Goal: Task Accomplishment & Management: Complete application form

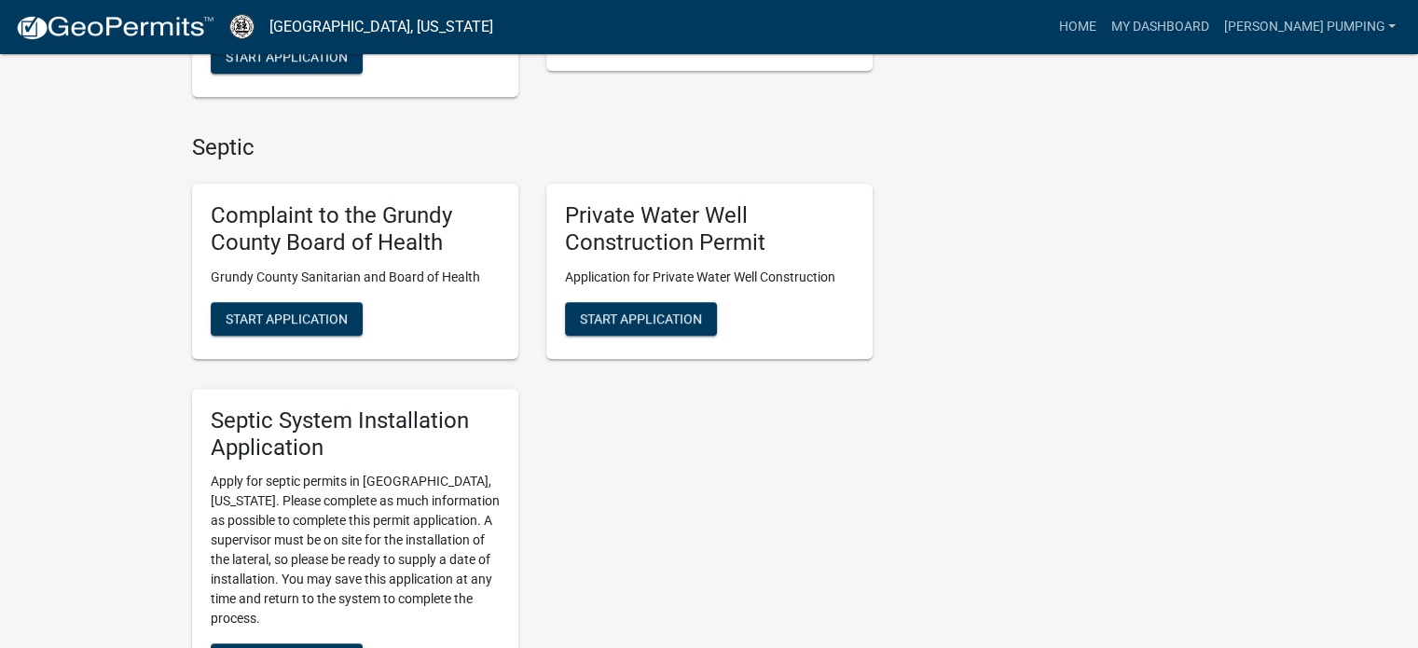
scroll to position [1492, 0]
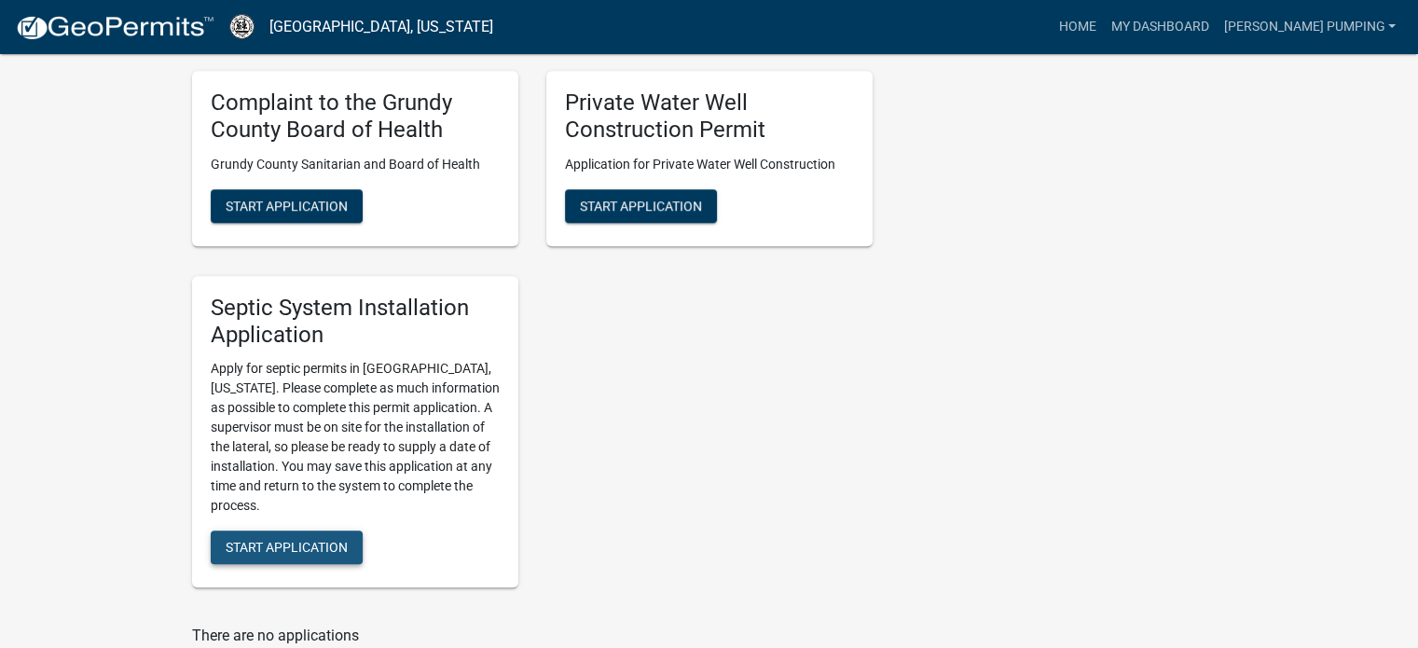
click at [259, 553] on span "Start Application" at bounding box center [287, 547] width 122 height 15
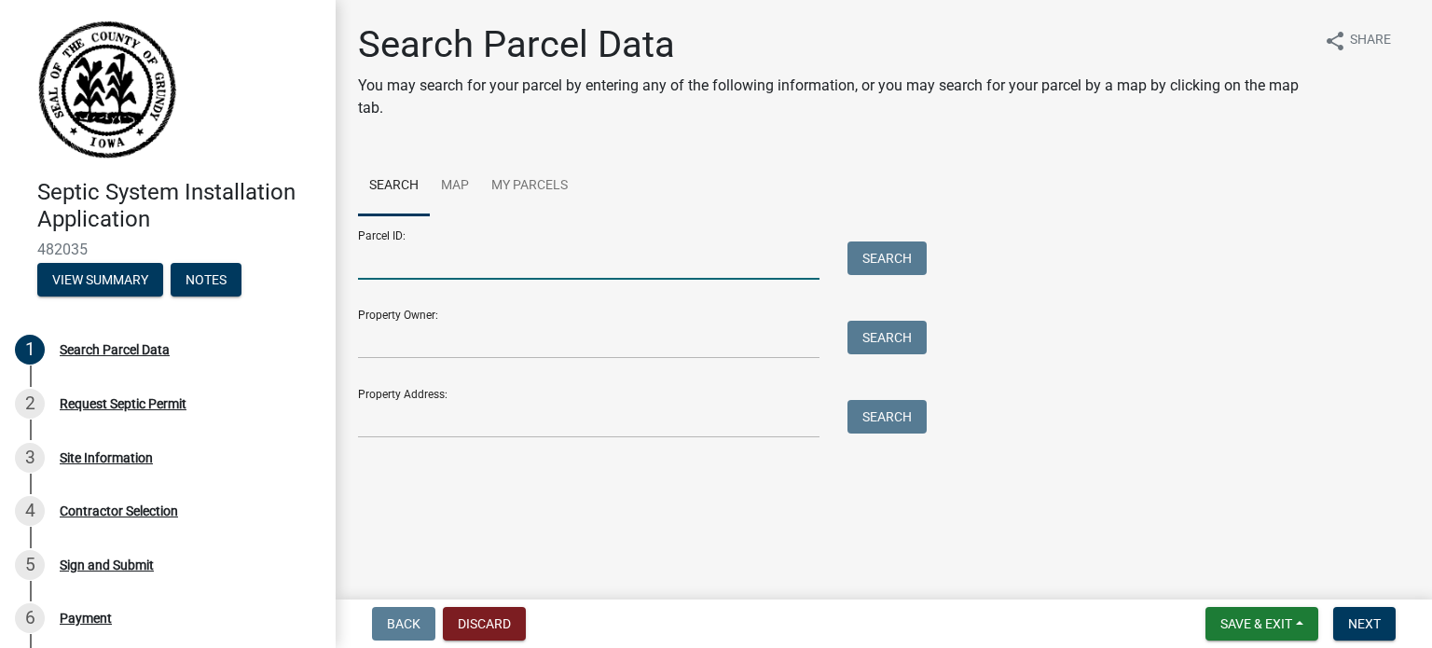
click at [400, 269] on input "Parcel ID:" at bounding box center [589, 260] width 462 height 38
type input "871835200001"
click at [880, 249] on button "Search" at bounding box center [886, 258] width 79 height 34
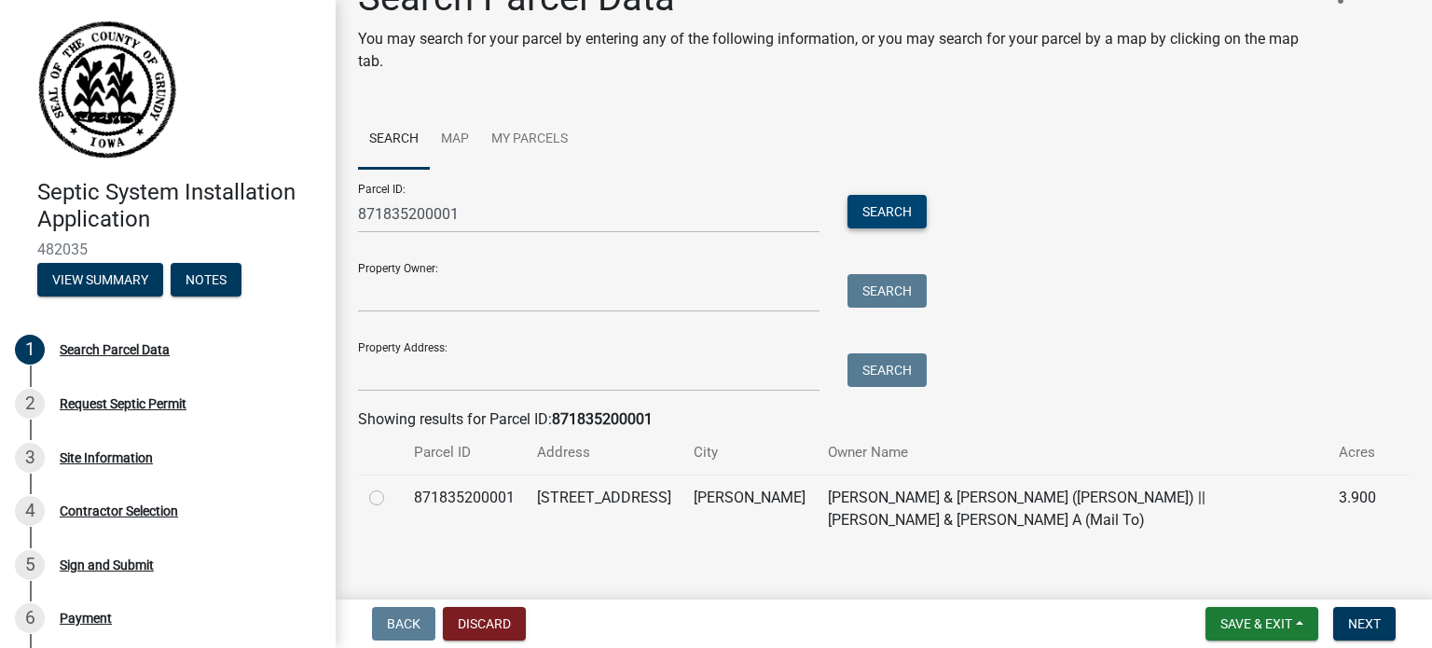
scroll to position [69, 0]
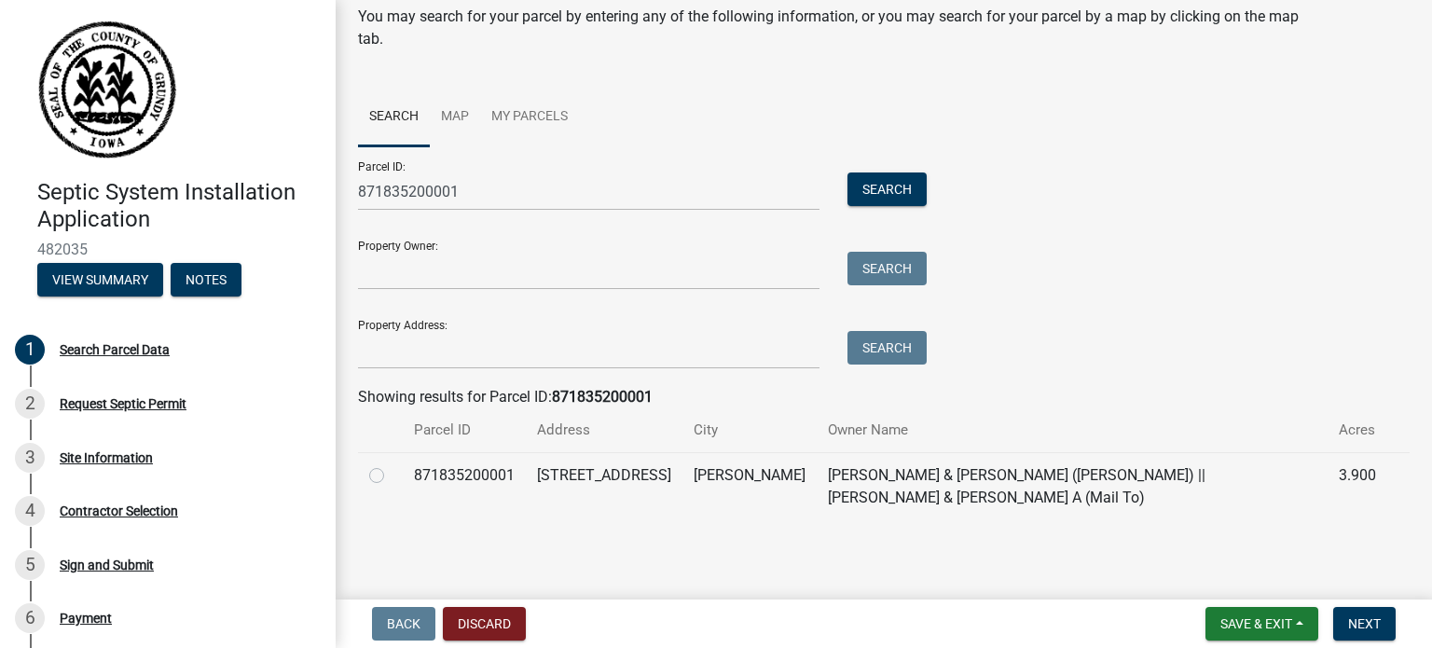
click at [392, 464] on label at bounding box center [392, 464] width 0 height 0
click at [392, 475] on input "radio" at bounding box center [398, 470] width 12 height 12
radio input "true"
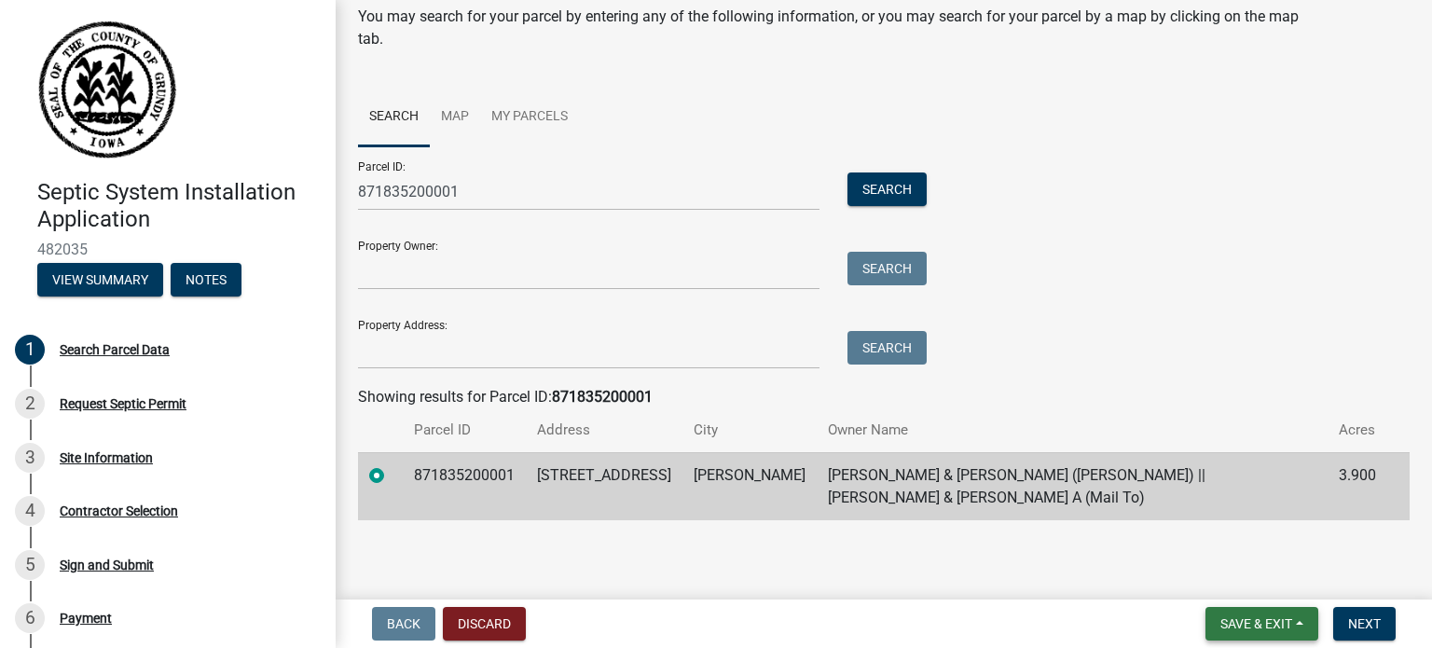
click at [1231, 622] on span "Save & Exit" at bounding box center [1256, 623] width 72 height 15
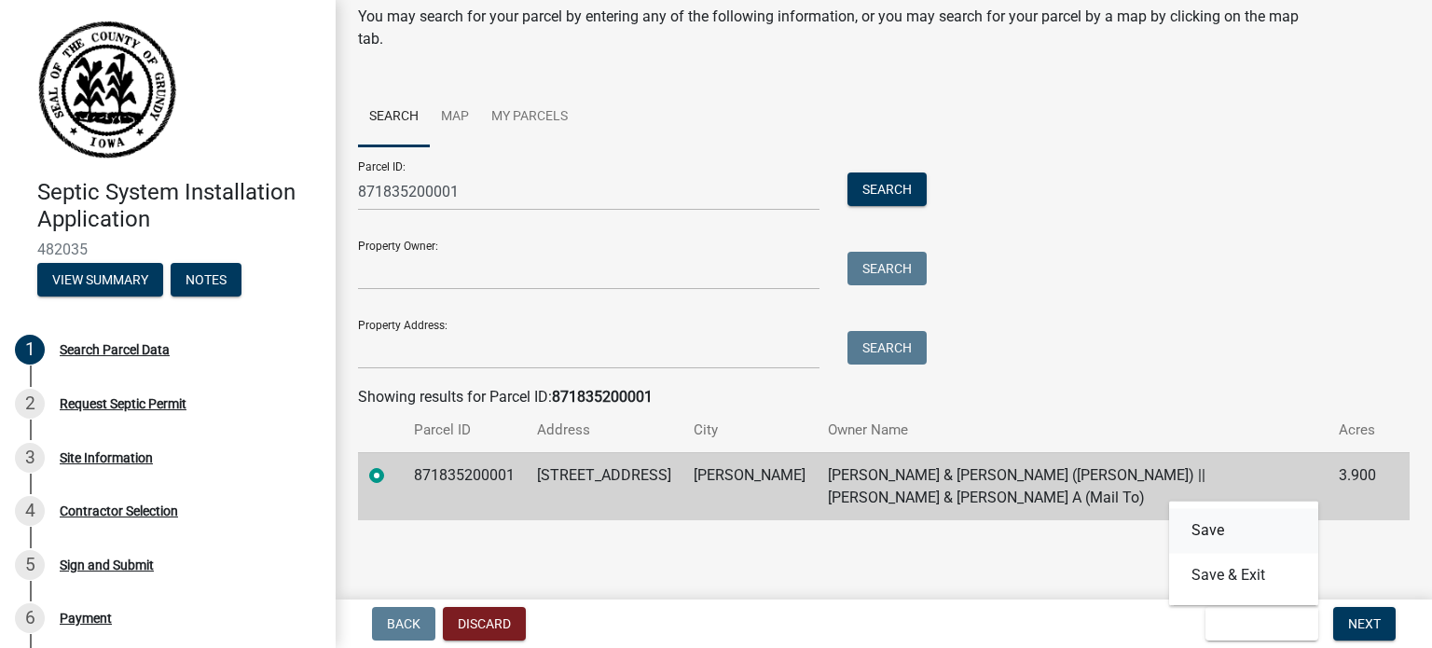
click at [1214, 530] on button "Save" at bounding box center [1243, 530] width 149 height 45
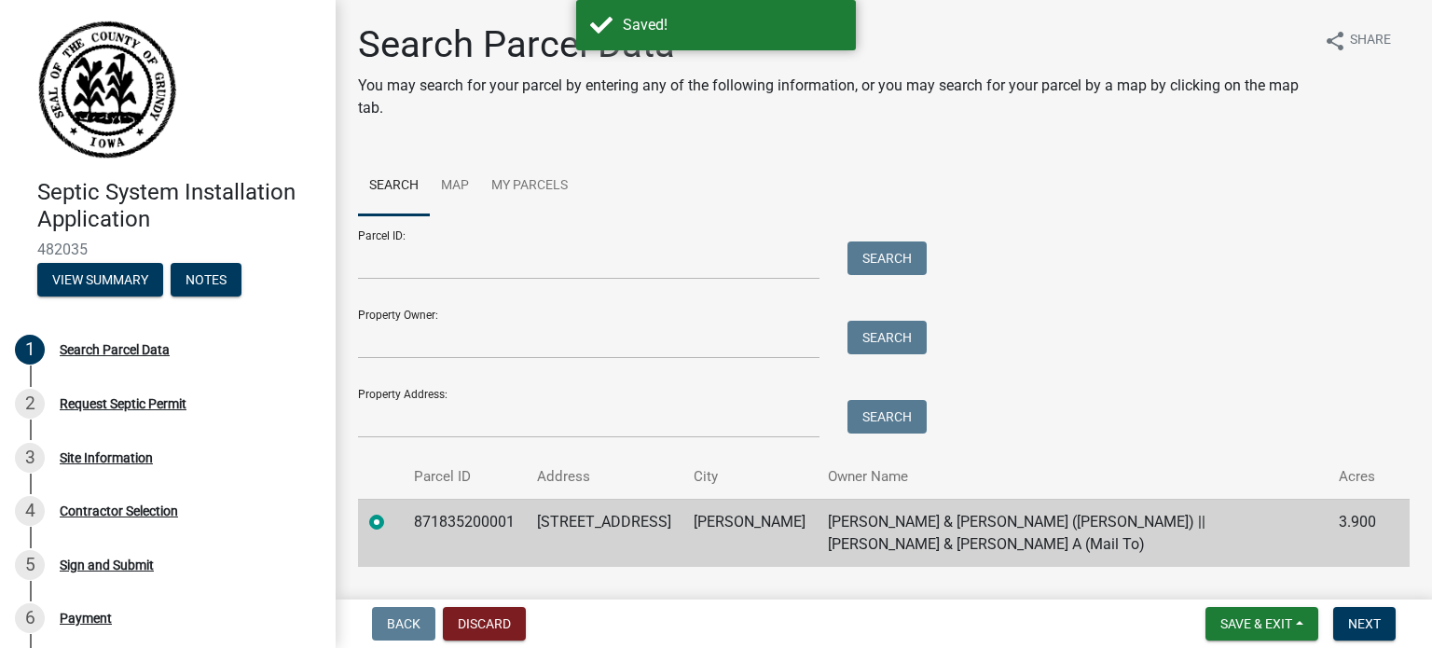
scroll to position [47, 0]
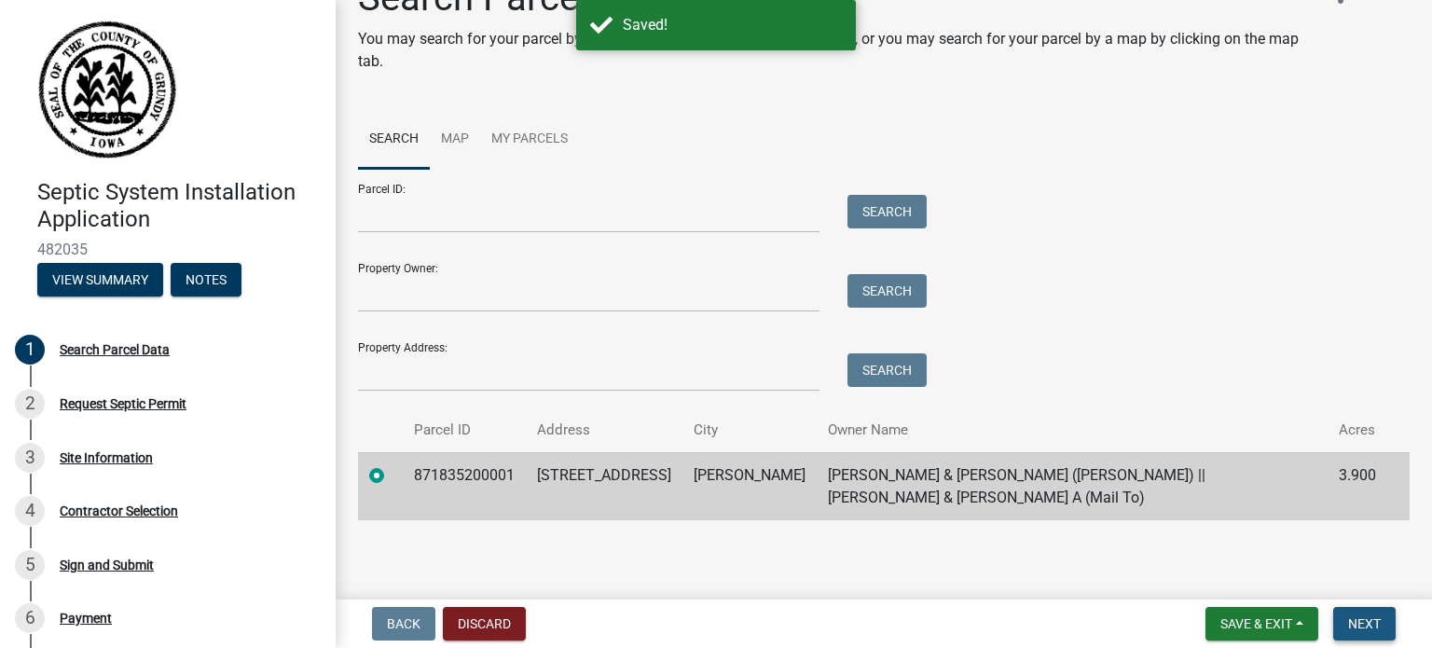
click at [1353, 613] on button "Next" at bounding box center [1364, 624] width 62 height 34
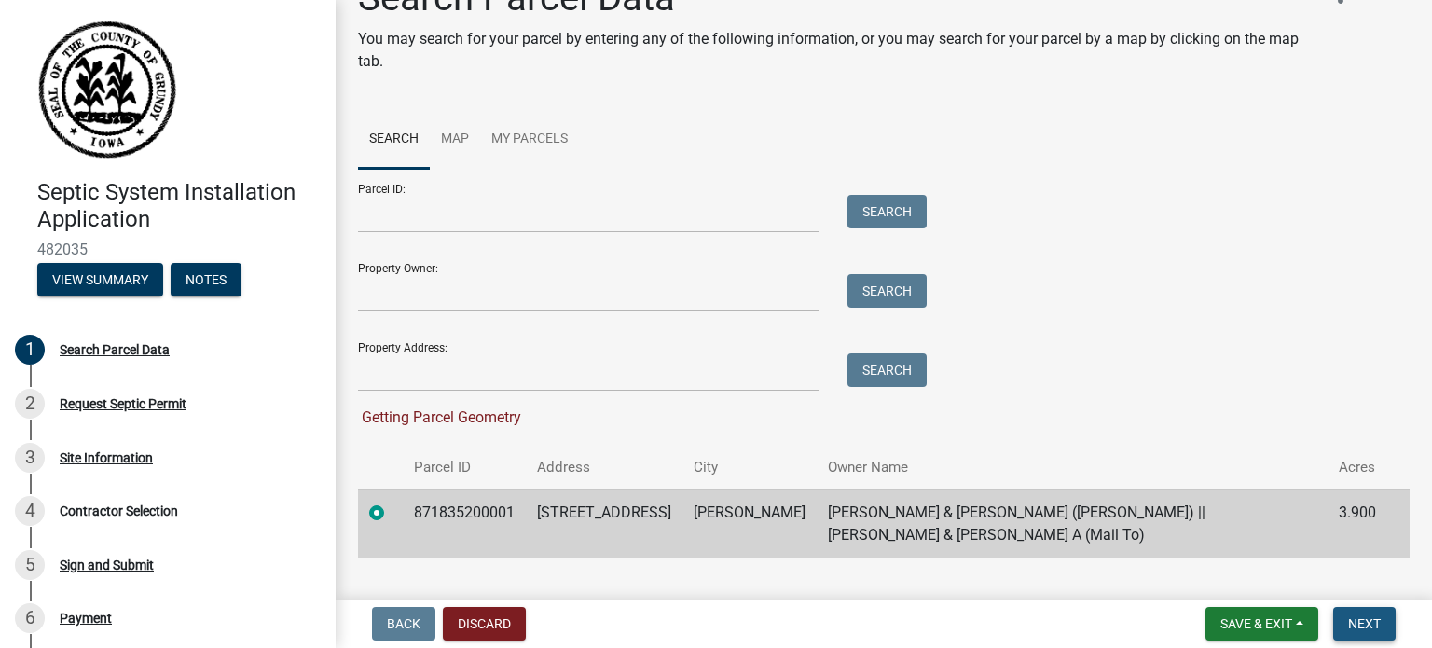
click at [1361, 617] on span "Next" at bounding box center [1364, 623] width 33 height 15
click at [1343, 608] on button "Next" at bounding box center [1364, 624] width 62 height 34
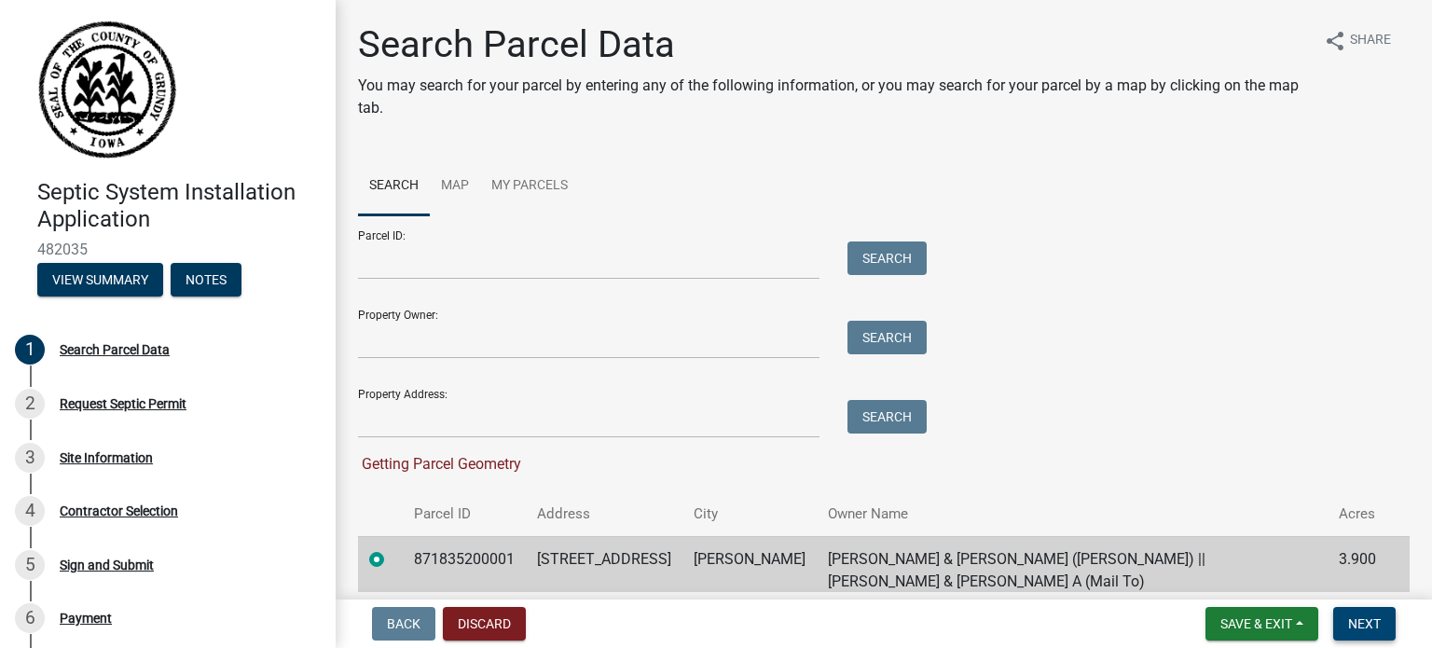
scroll to position [84, 0]
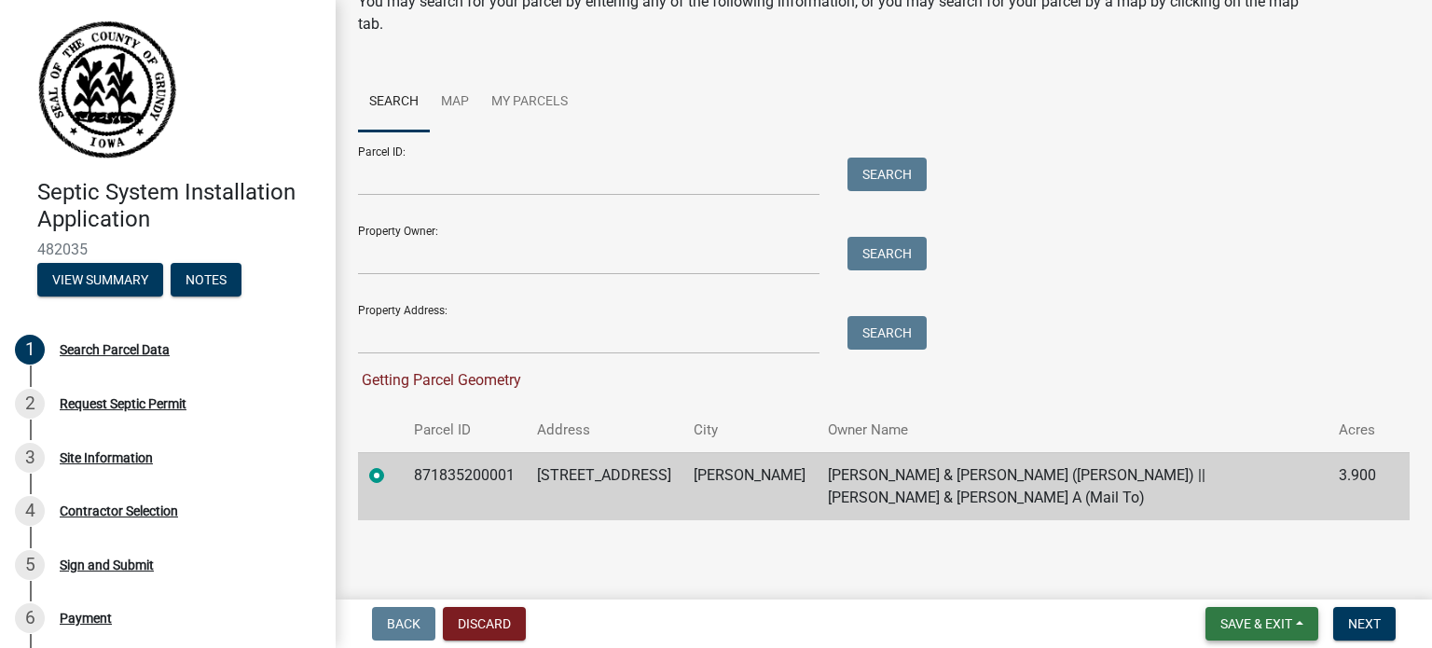
click at [1273, 622] on span "Save & Exit" at bounding box center [1256, 623] width 72 height 15
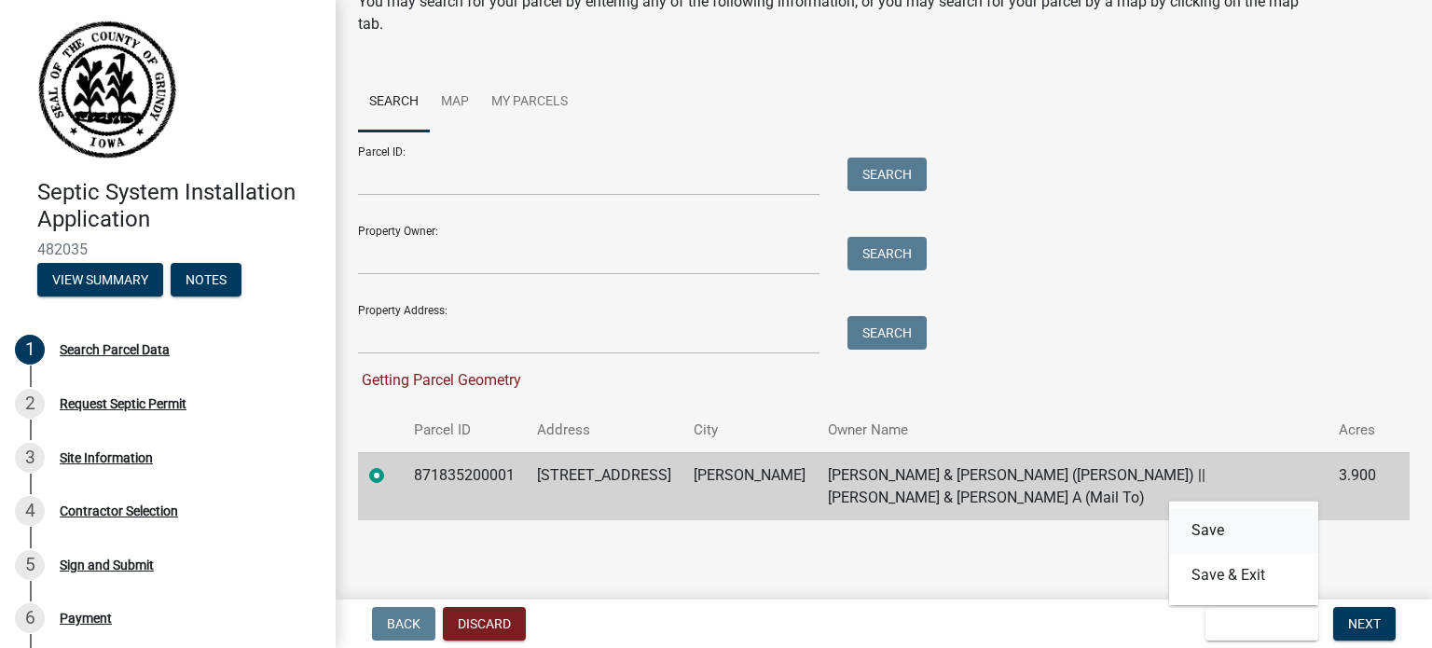
click at [1231, 537] on button "Save" at bounding box center [1243, 530] width 149 height 45
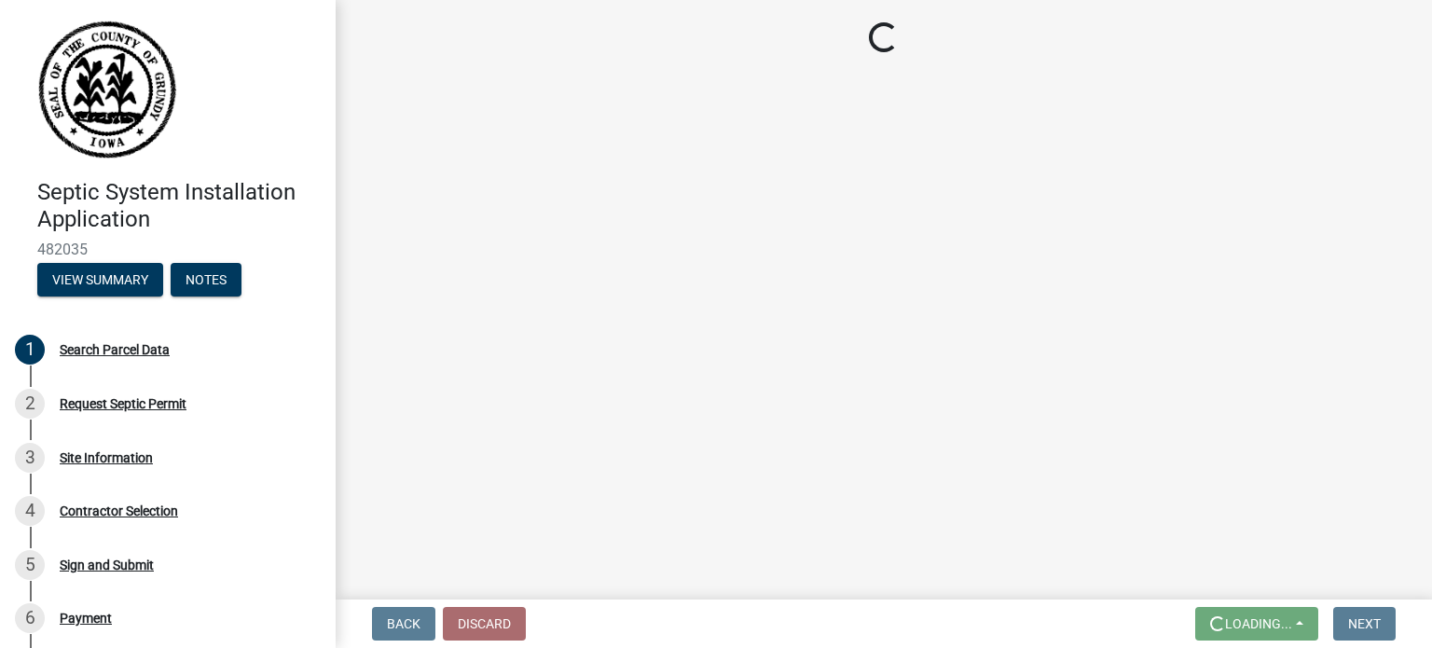
scroll to position [0, 0]
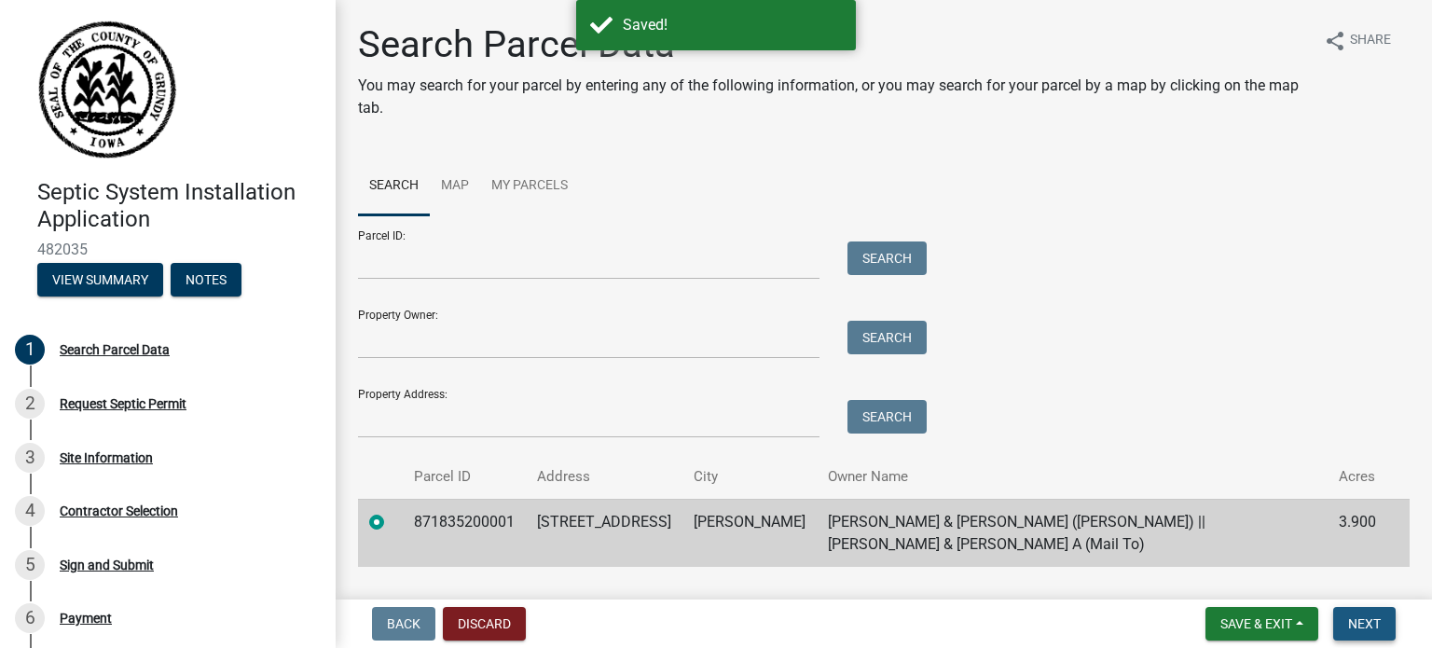
click at [1374, 623] on span "Next" at bounding box center [1364, 623] width 33 height 15
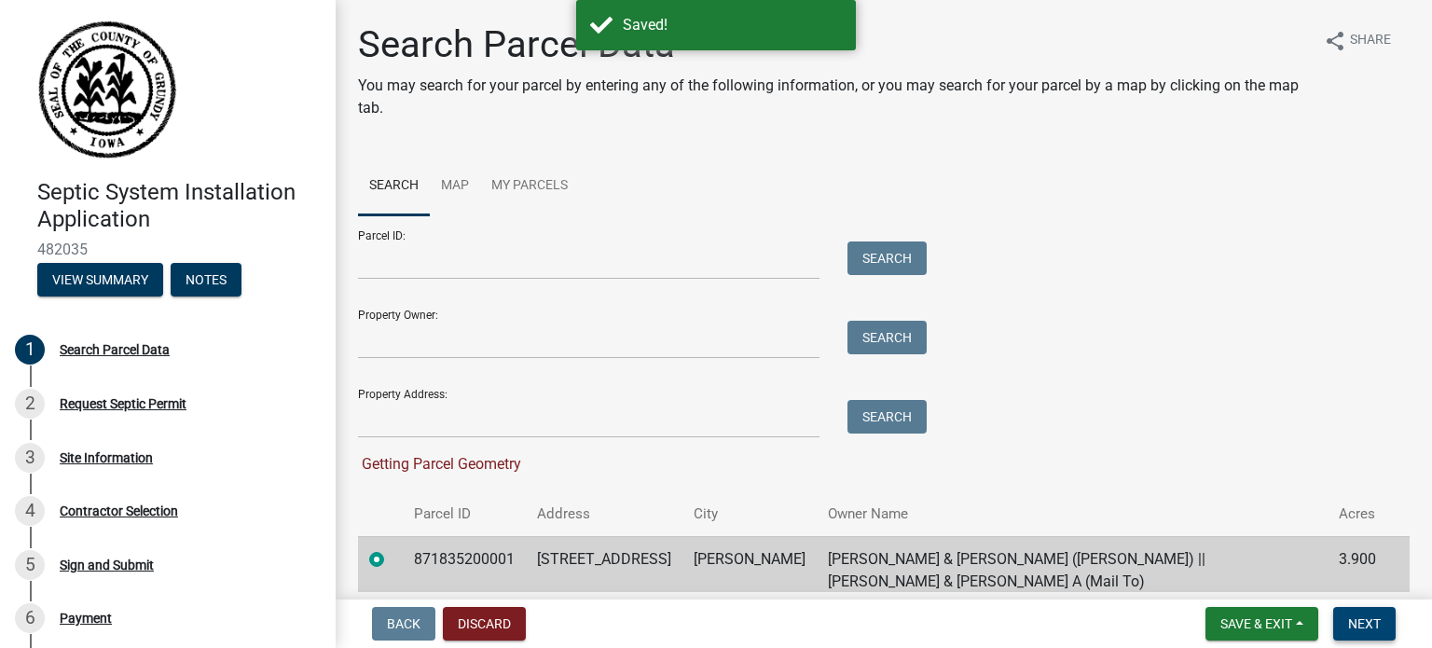
click at [1376, 627] on span "Next" at bounding box center [1364, 623] width 33 height 15
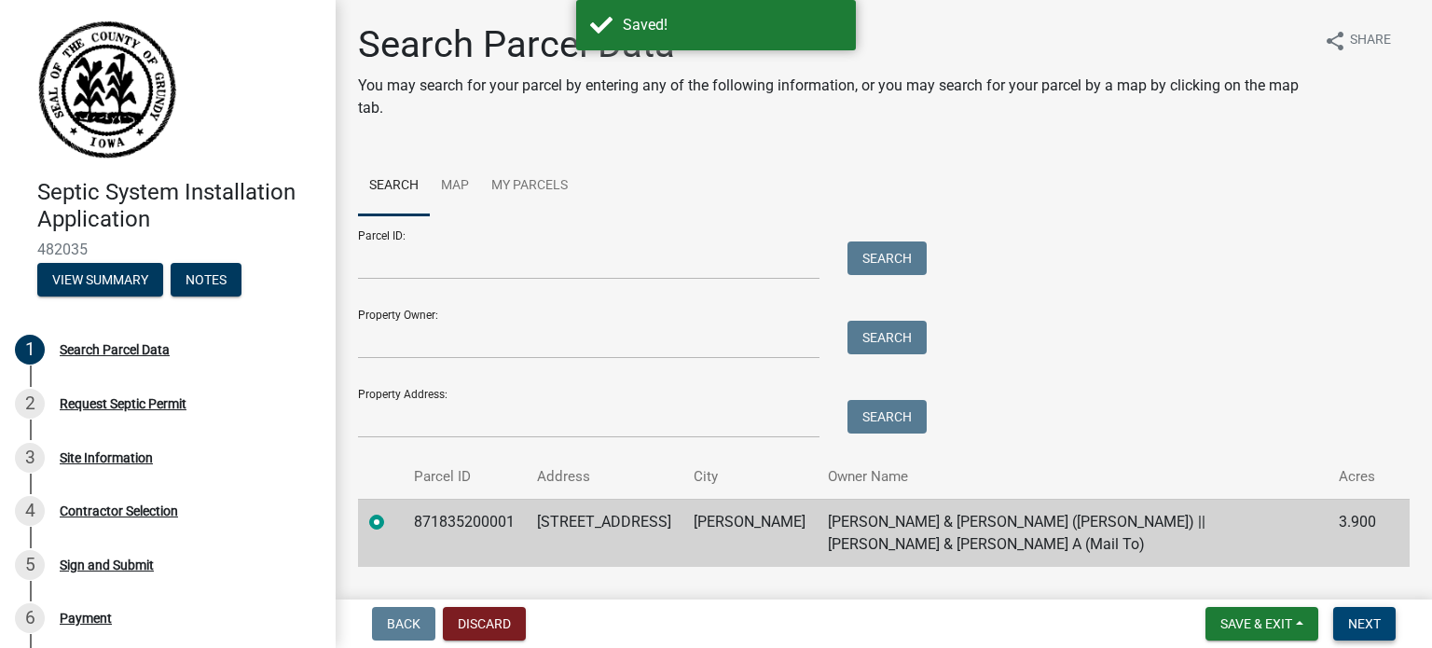
scroll to position [47, 0]
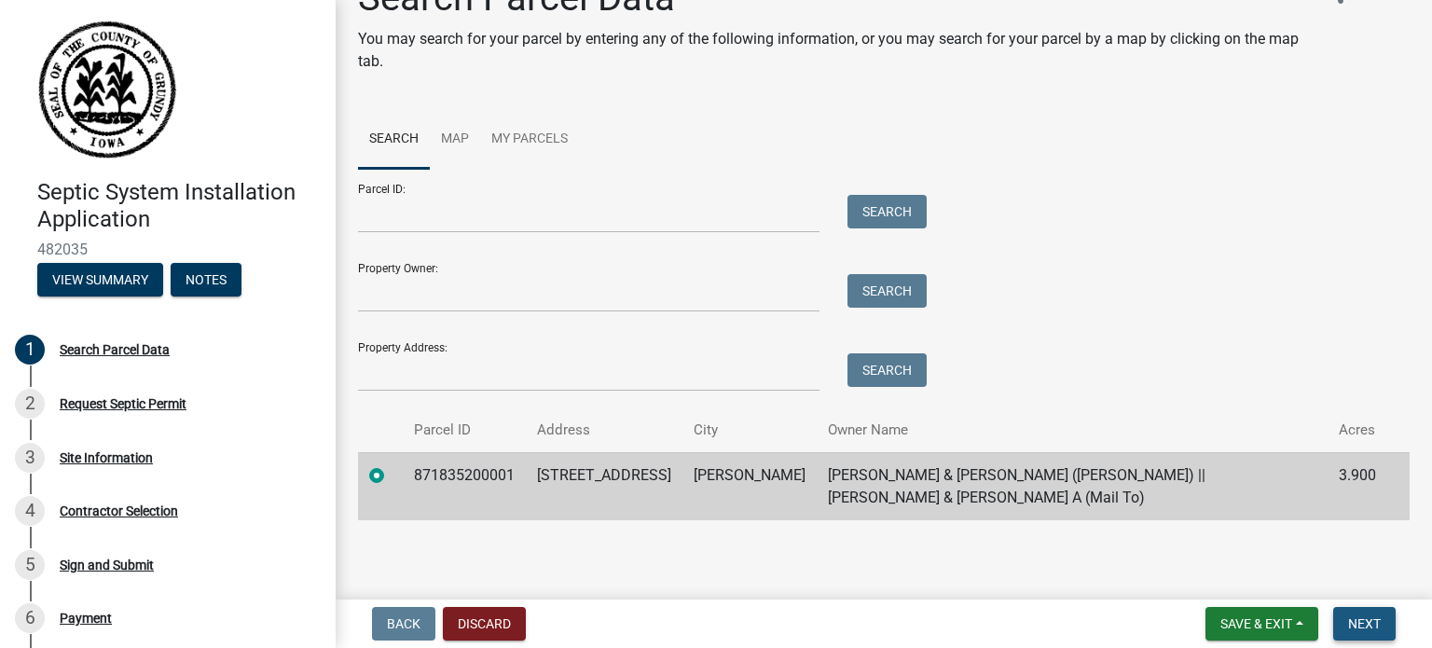
click at [1367, 635] on button "Next" at bounding box center [1364, 624] width 62 height 34
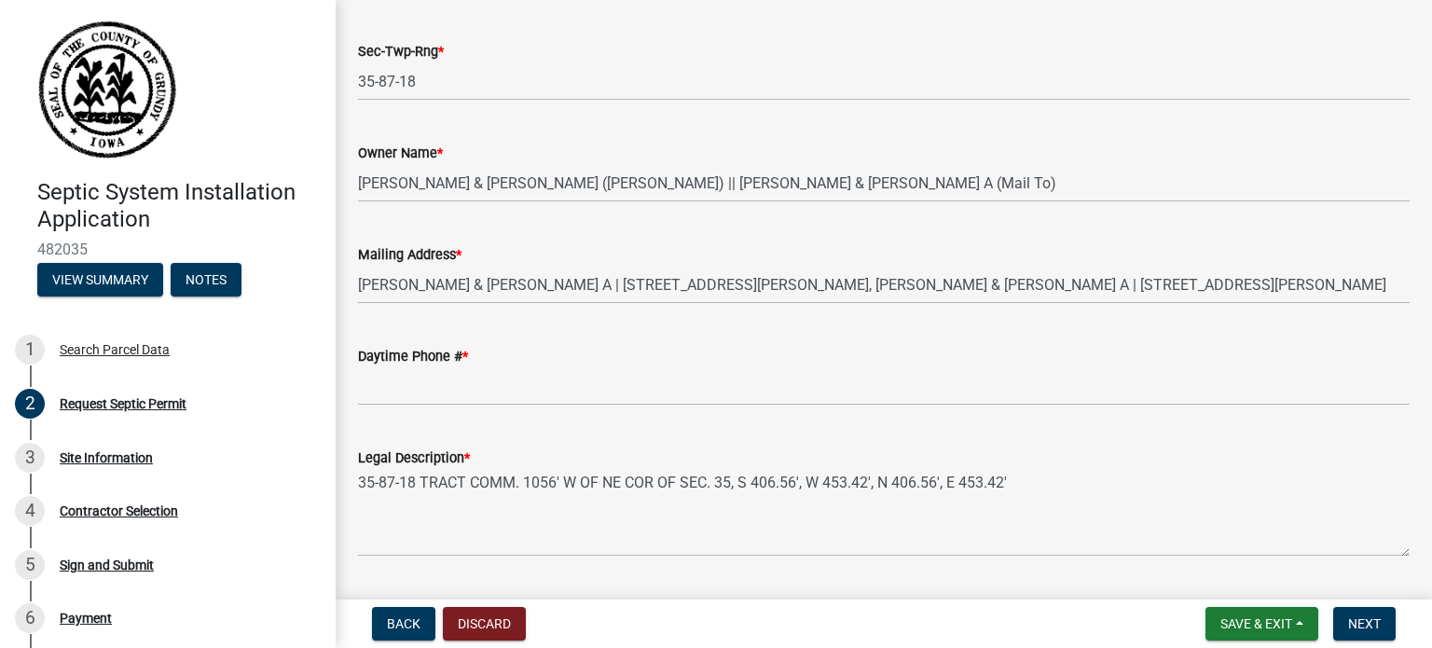
scroll to position [466, 0]
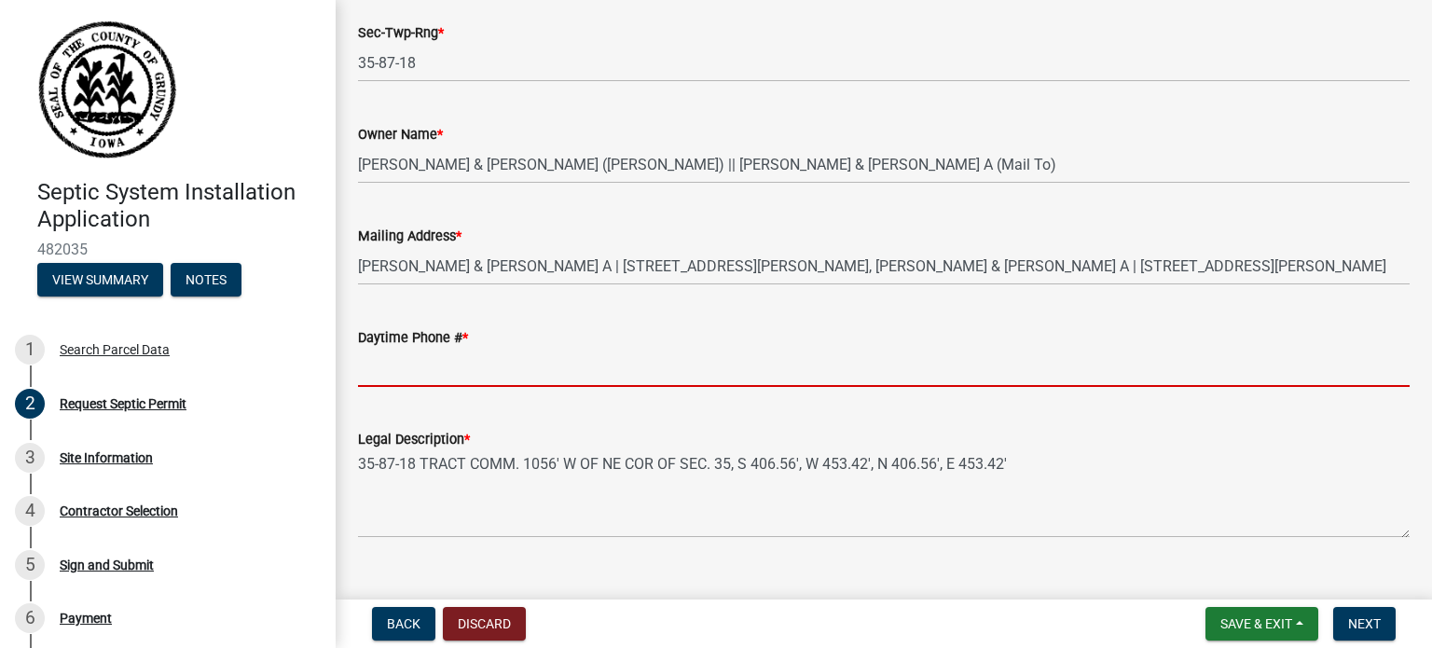
click at [498, 375] on input "Daytime Phone # *" at bounding box center [884, 368] width 1052 height 38
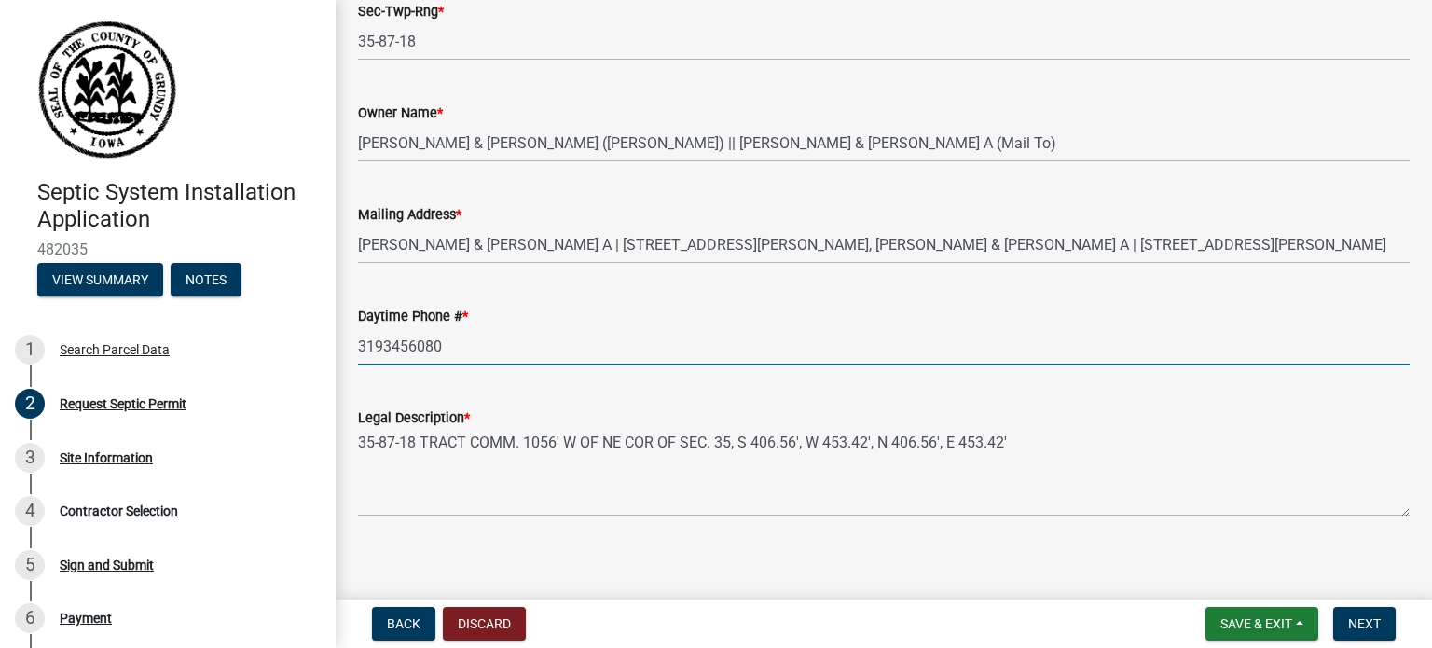
scroll to position [500, 0]
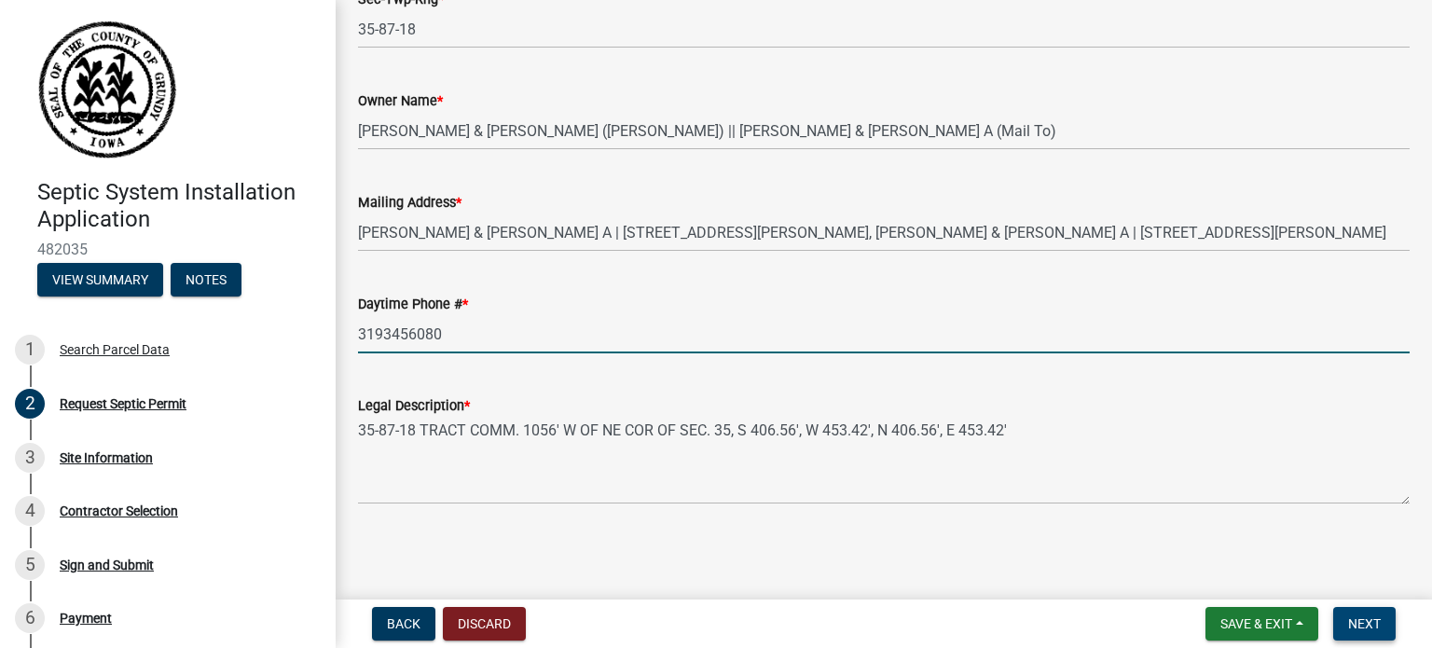
type input "3193456080"
click at [1366, 621] on span "Next" at bounding box center [1364, 623] width 33 height 15
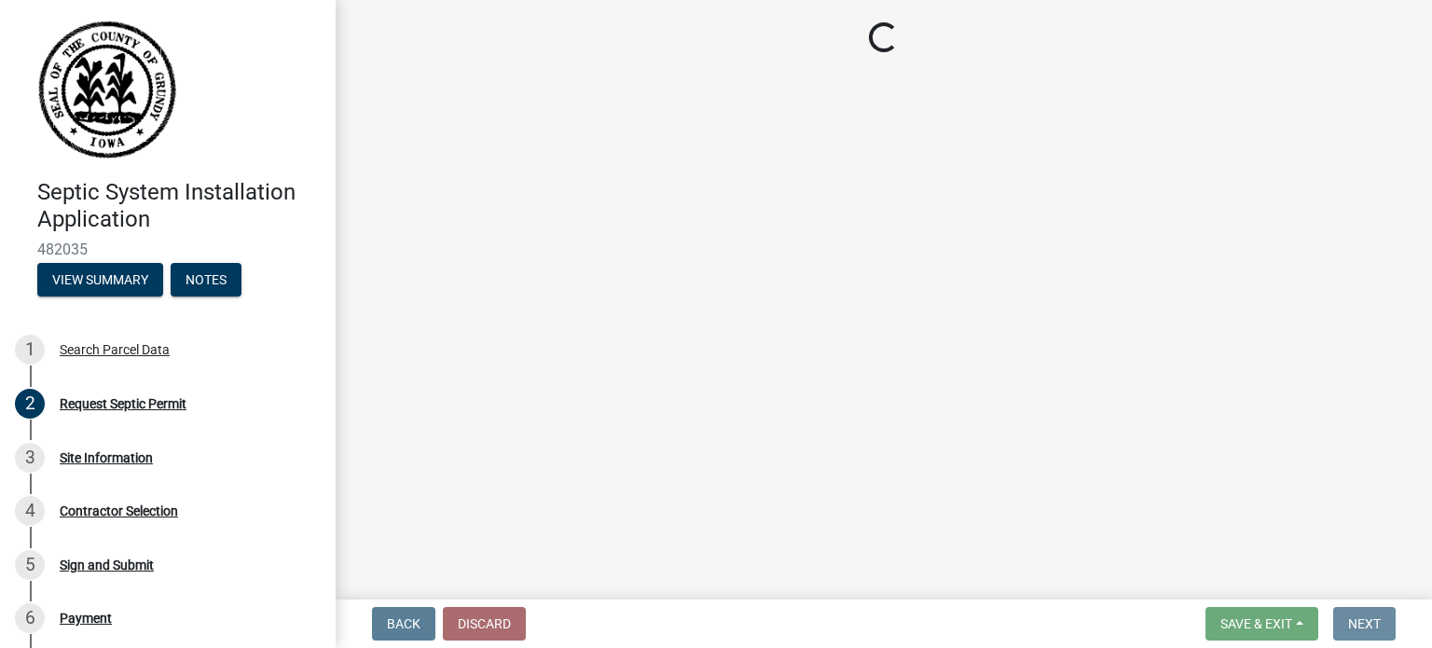
scroll to position [0, 0]
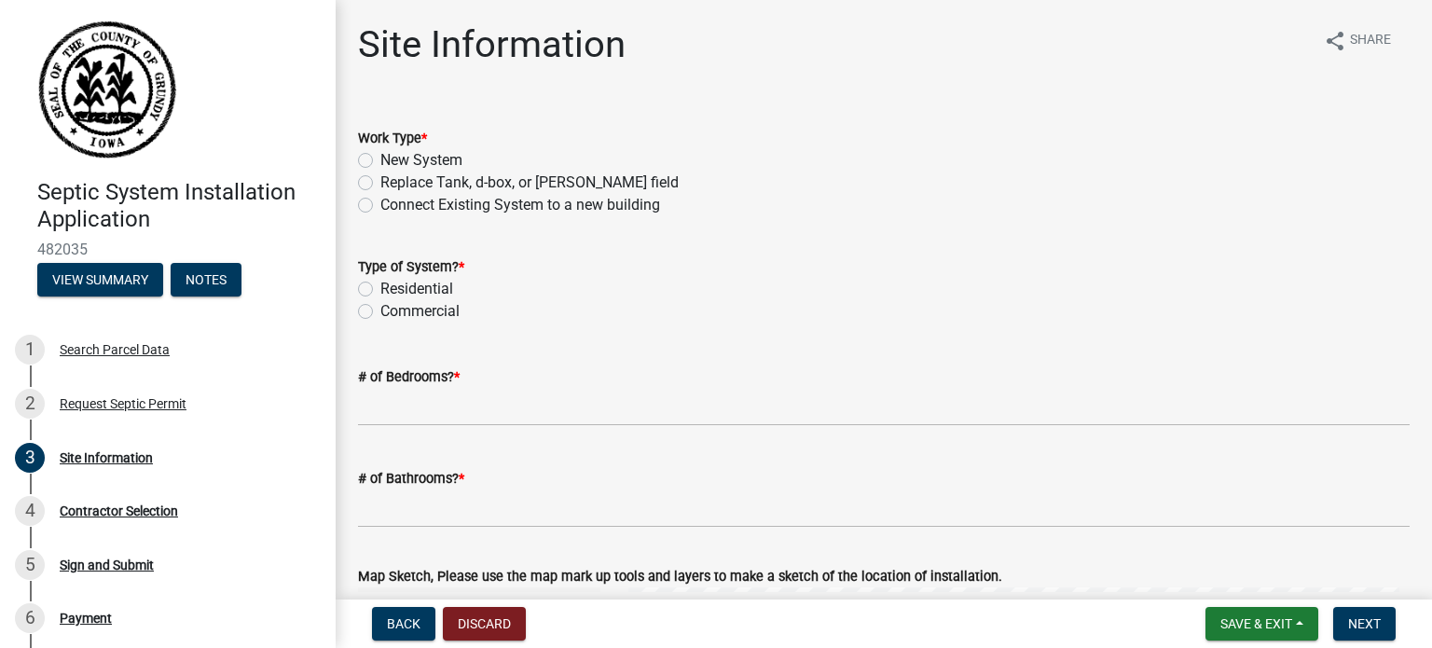
click at [380, 159] on label "New System" at bounding box center [421, 160] width 82 height 22
click at [380, 159] on input "New System" at bounding box center [386, 155] width 12 height 12
radio input "true"
click at [380, 286] on label "Residential" at bounding box center [416, 289] width 73 height 22
click at [380, 286] on input "Residential" at bounding box center [386, 284] width 12 height 12
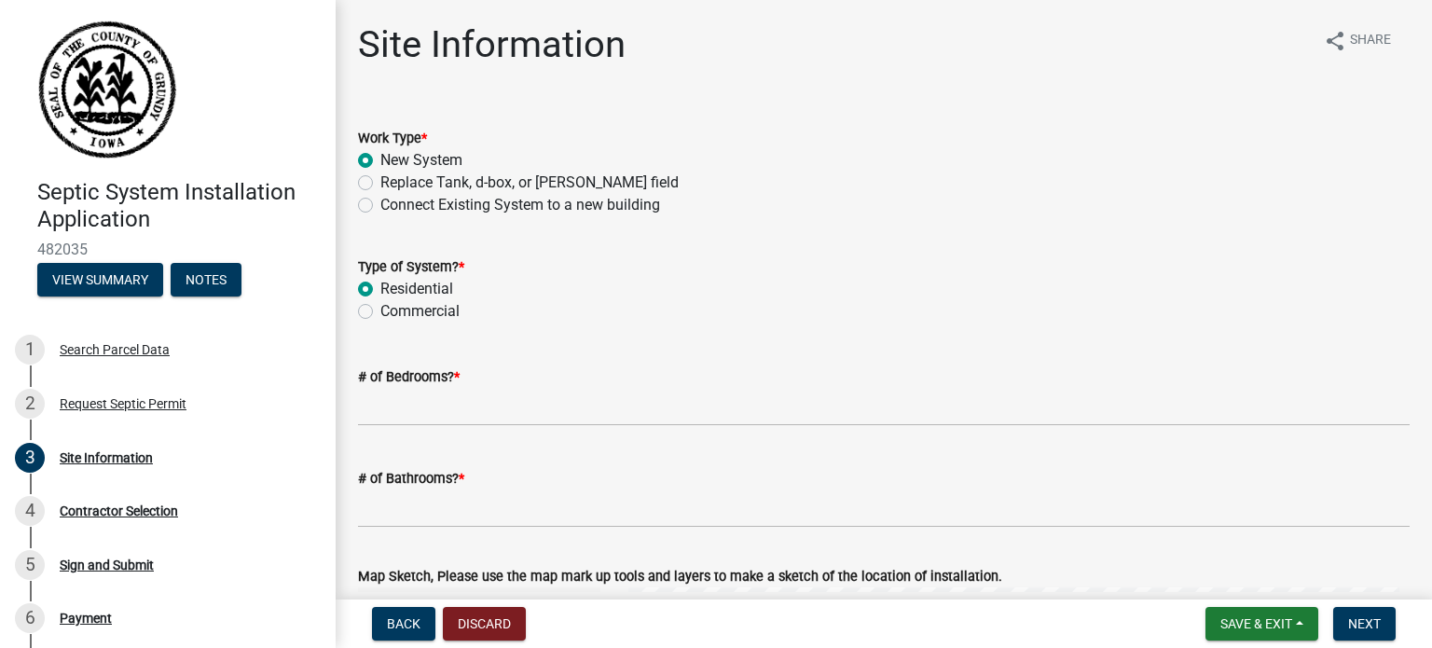
radio input "true"
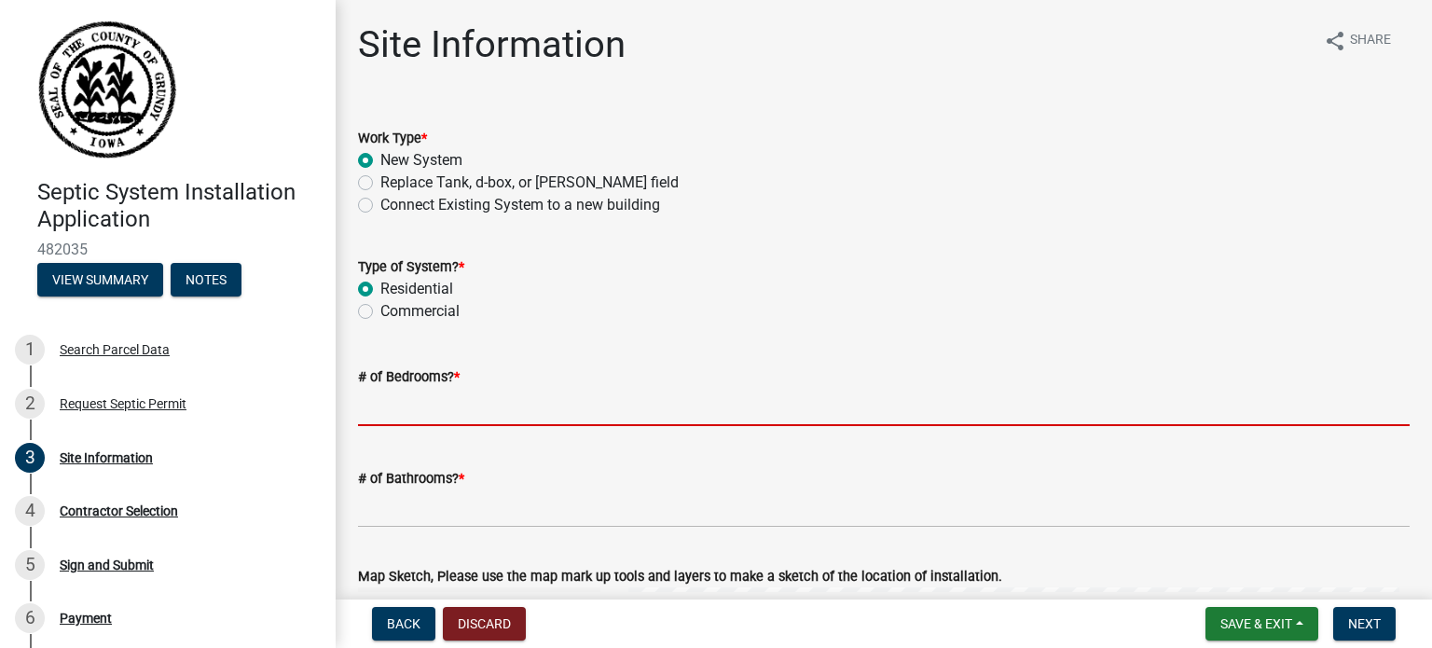
click at [394, 407] on input "# of Bedrooms? *" at bounding box center [884, 407] width 1052 height 38
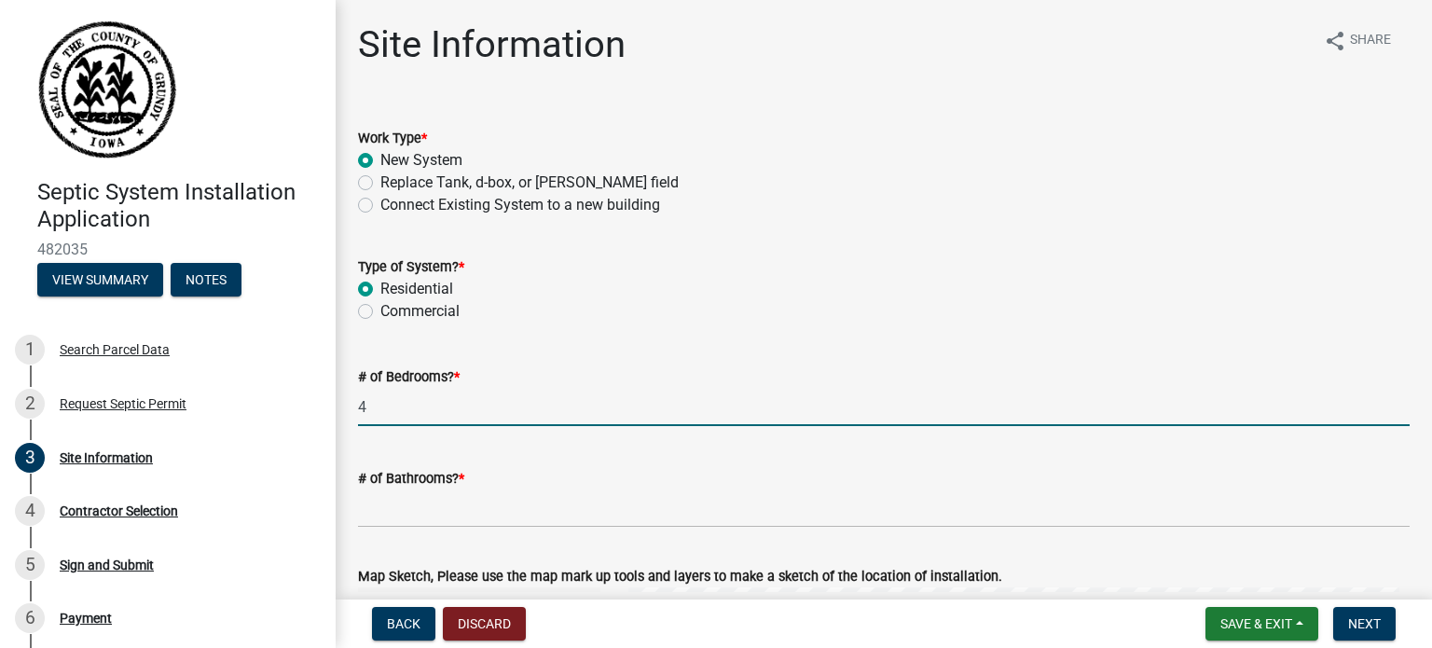
type input "4"
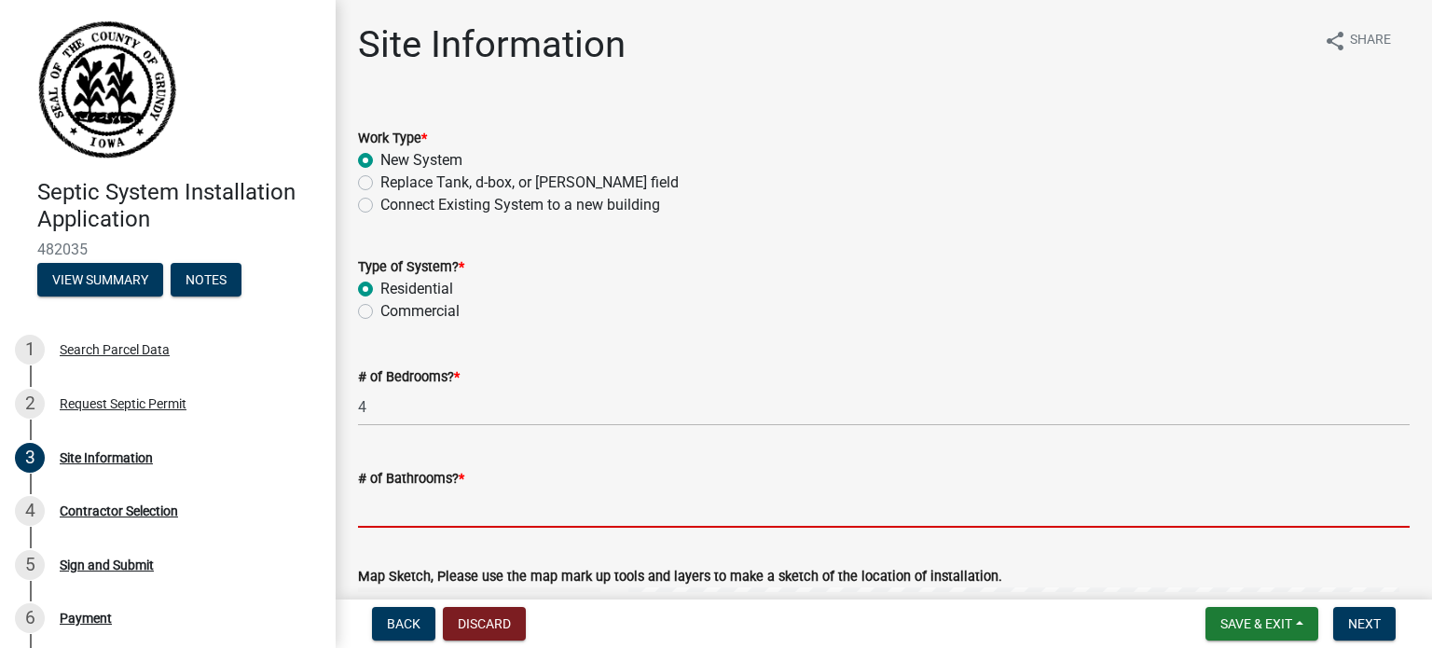
click at [423, 519] on input "# of Bathrooms? *" at bounding box center [884, 508] width 1052 height 38
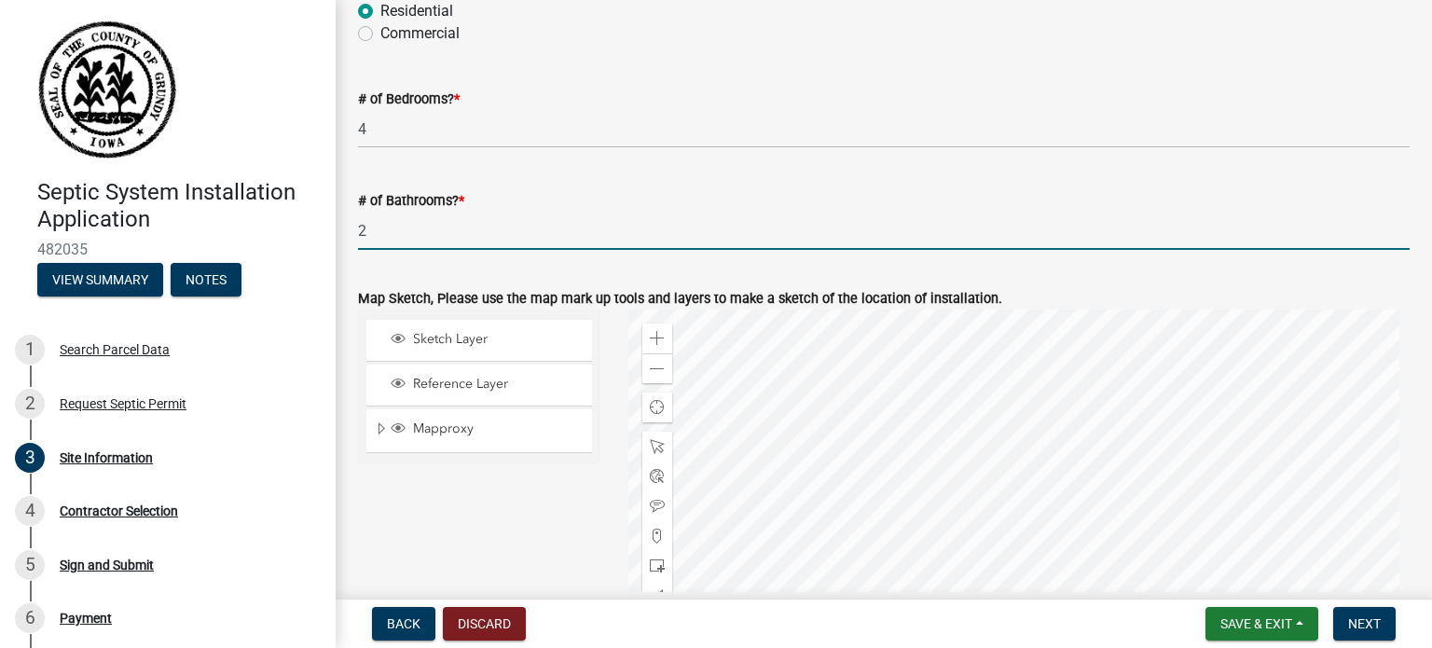
scroll to position [280, 0]
type input "2"
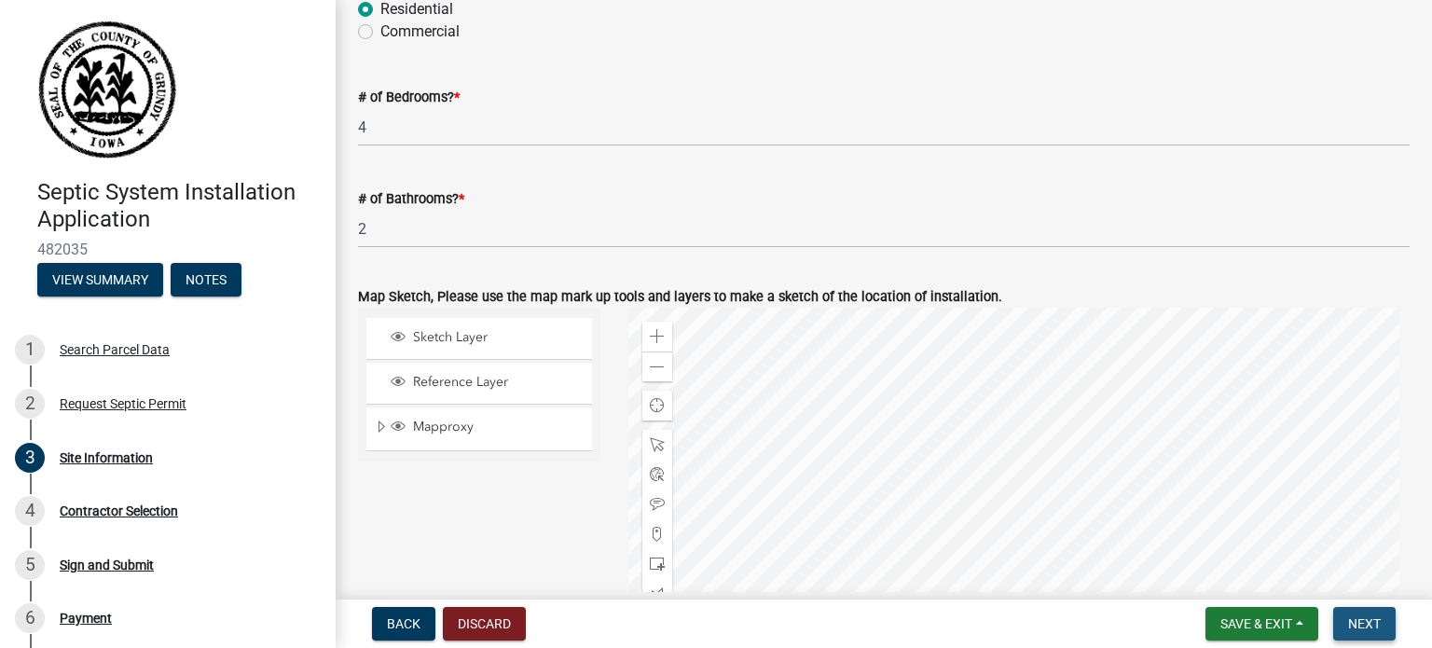
click at [1357, 630] on span "Next" at bounding box center [1364, 623] width 33 height 15
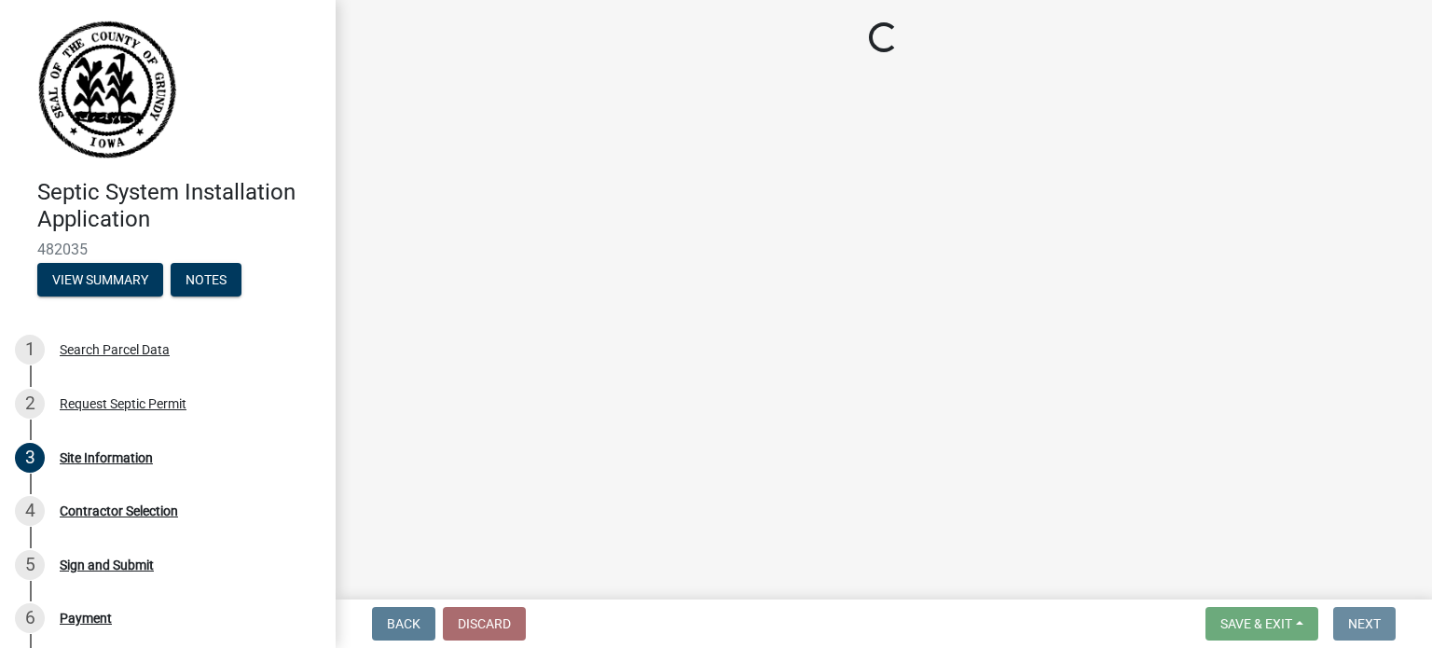
scroll to position [0, 0]
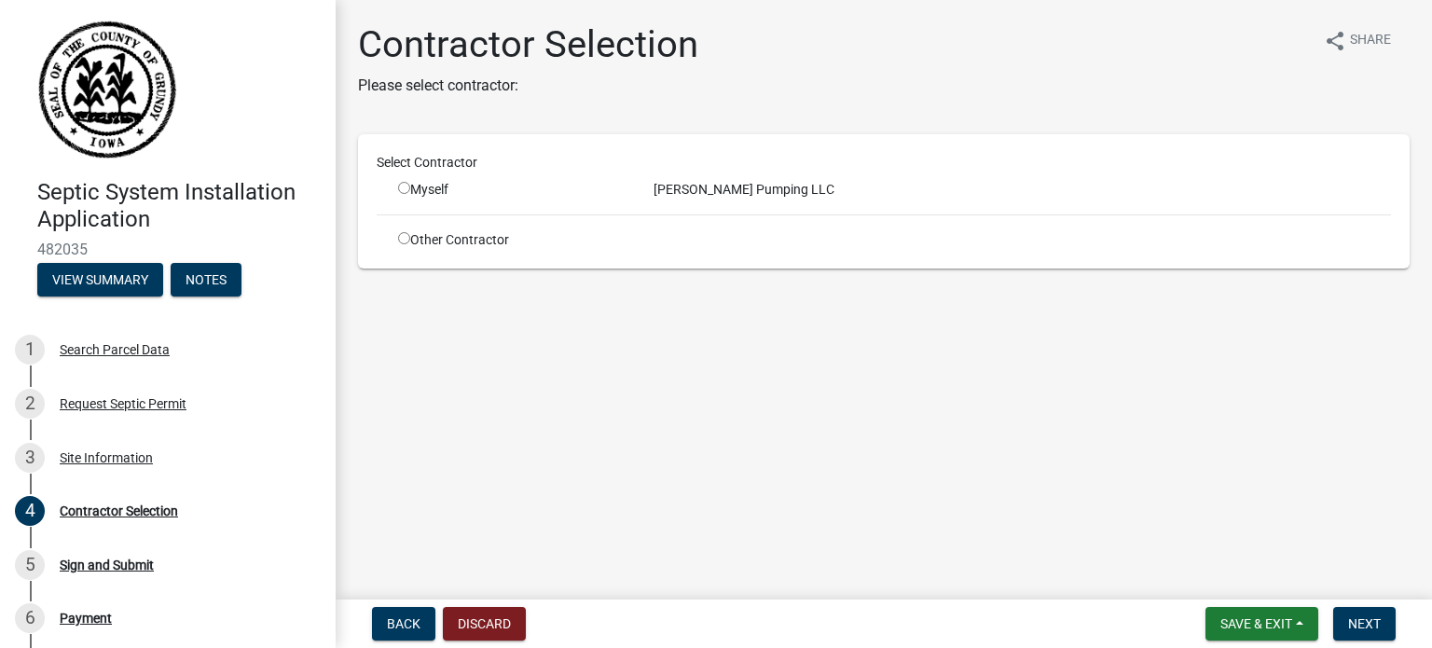
click at [406, 189] on input "radio" at bounding box center [404, 188] width 12 height 12
radio input "true"
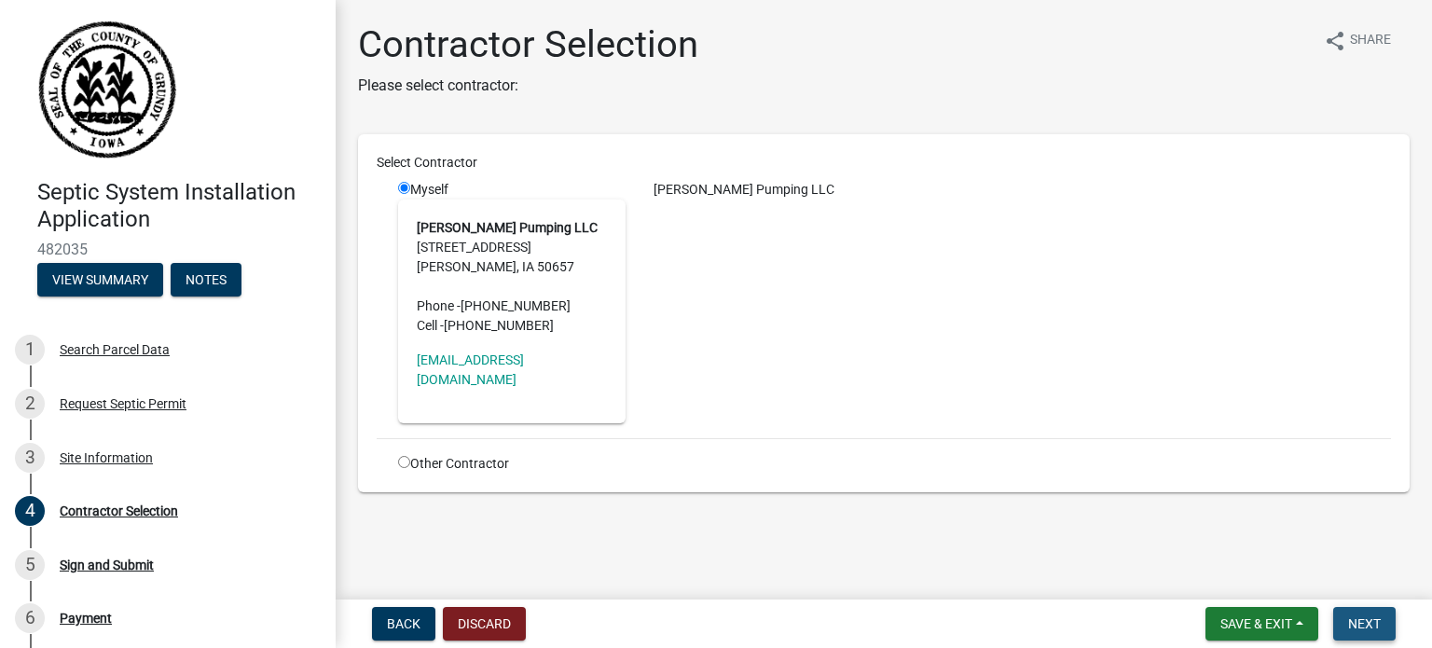
click at [1372, 622] on span "Next" at bounding box center [1364, 623] width 33 height 15
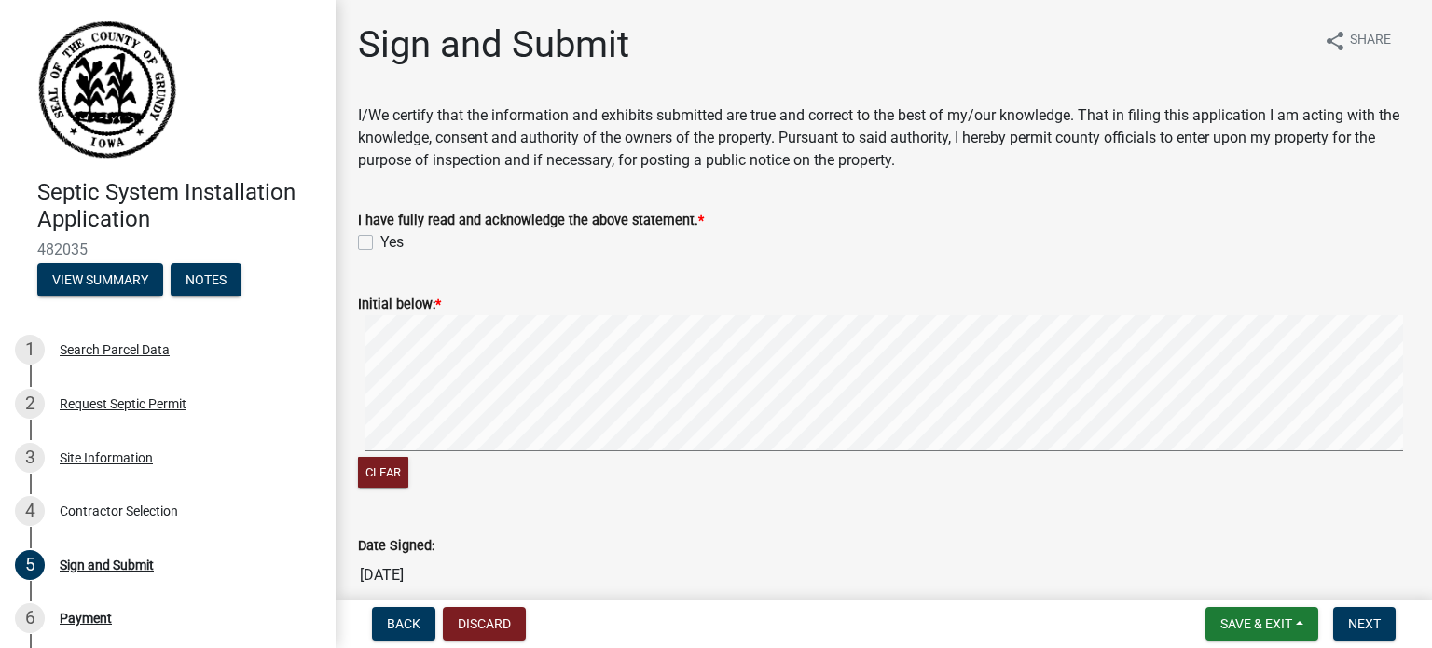
click at [380, 241] on label "Yes" at bounding box center [391, 242] width 23 height 22
click at [380, 241] on input "Yes" at bounding box center [386, 237] width 12 height 12
checkbox input "true"
click at [1372, 617] on span "Next" at bounding box center [1364, 623] width 33 height 15
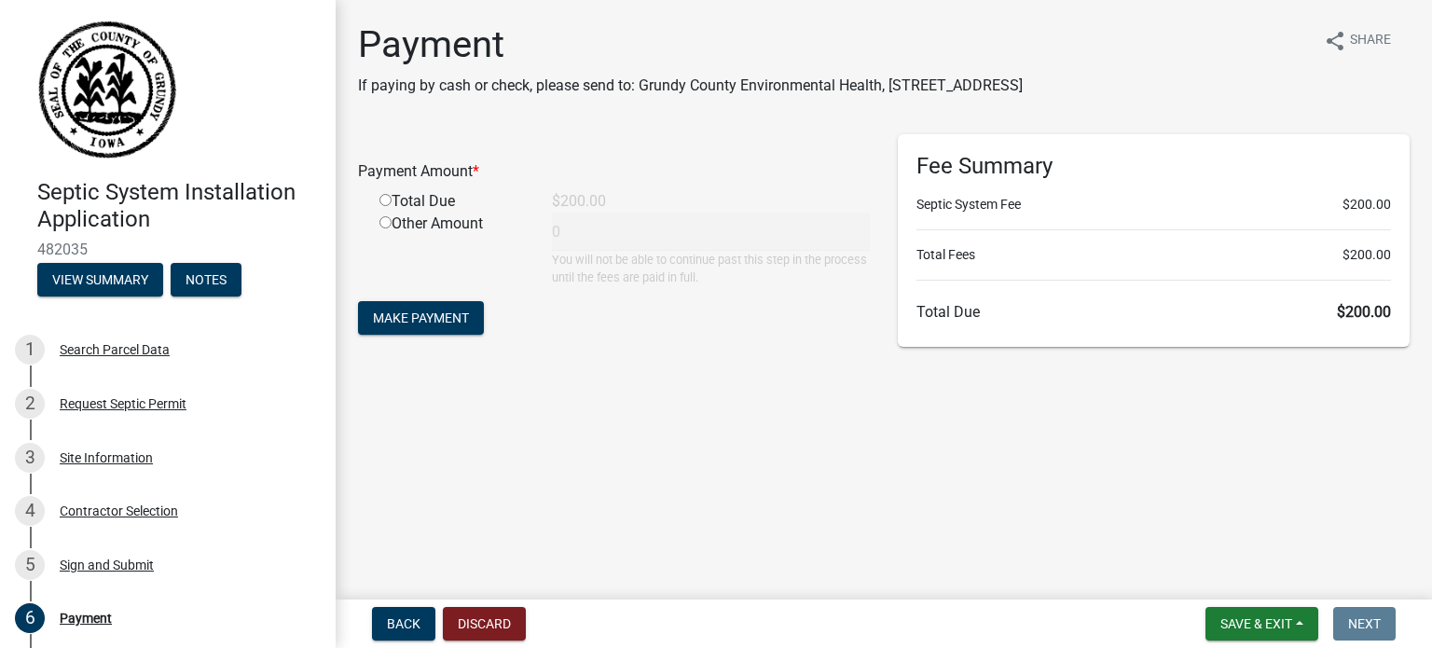
click at [385, 199] on input "radio" at bounding box center [385, 200] width 12 height 12
radio input "true"
type input "200"
click at [406, 312] on span "Make Payment" at bounding box center [421, 317] width 96 height 15
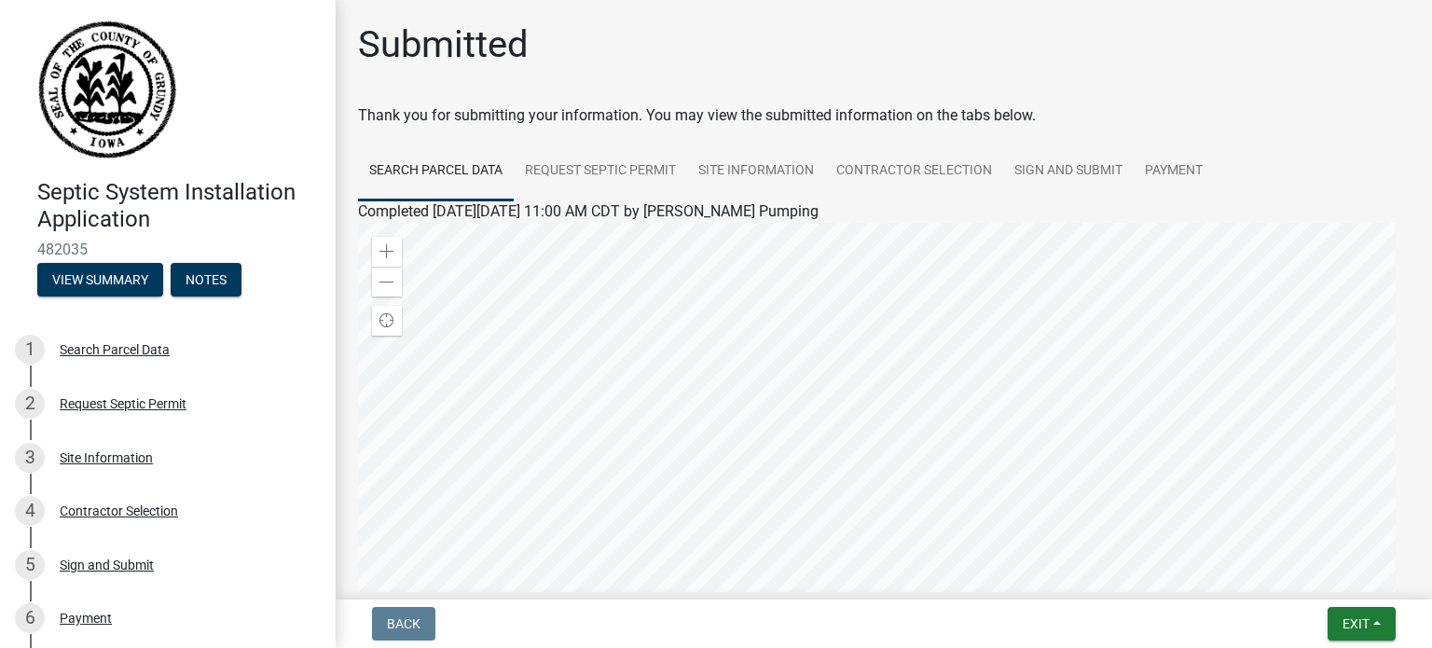
click at [1357, 603] on nav "Back Exit Save Save & Exit" at bounding box center [884, 623] width 1096 height 48
click at [1356, 617] on span "Exit" at bounding box center [1356, 623] width 27 height 15
click at [1321, 580] on button "Save & Exit" at bounding box center [1321, 575] width 149 height 45
